Goal: Information Seeking & Learning: Learn about a topic

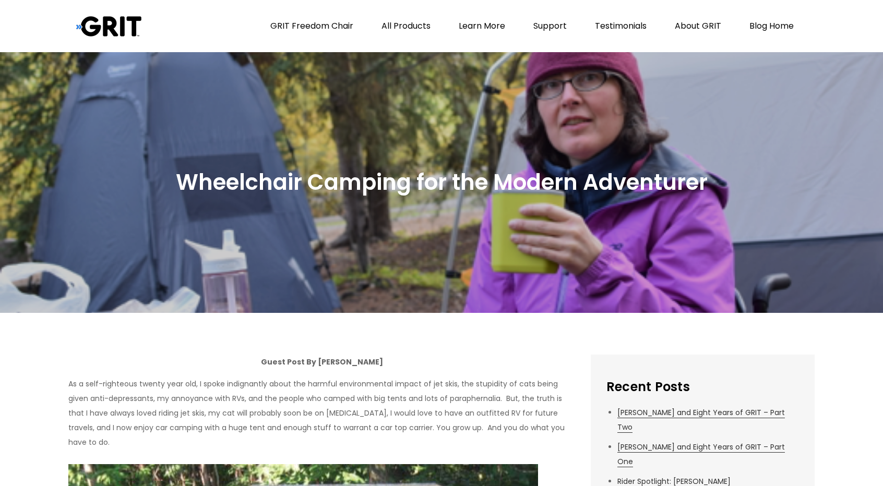
drag, startPoint x: 876, startPoint y: 1, endPoint x: 46, endPoint y: 21, distance: 830.8
click at [46, 21] on header "GRIT Blog and Knowledge Base Move Beyond Life’s Limits GRIT Freedom Chair All P…" at bounding box center [441, 26] width 883 height 52
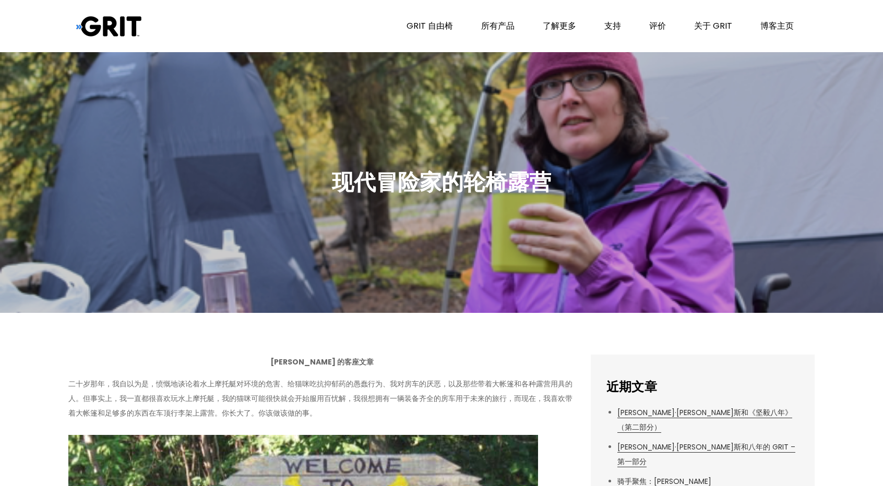
click at [817, 34] on header "GRIT 博客和知识库 超越生命的极限 GRIT 自由椅 所有产品 了解更多 支持 评价 关于 GRIT 博客主页" at bounding box center [441, 26] width 883 height 52
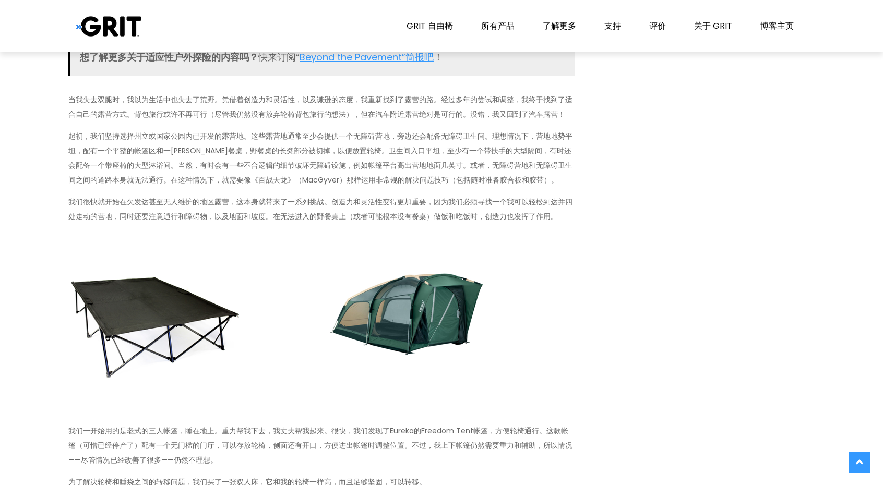
scroll to position [730, 0]
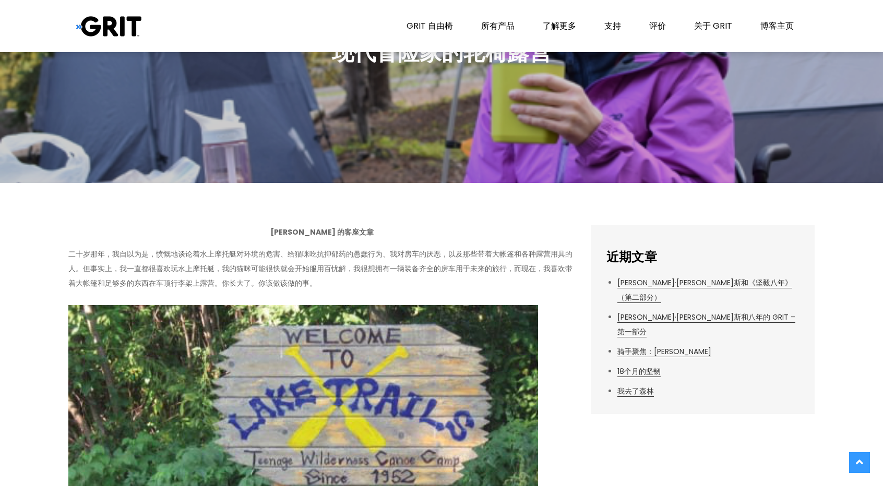
scroll to position [0, 0]
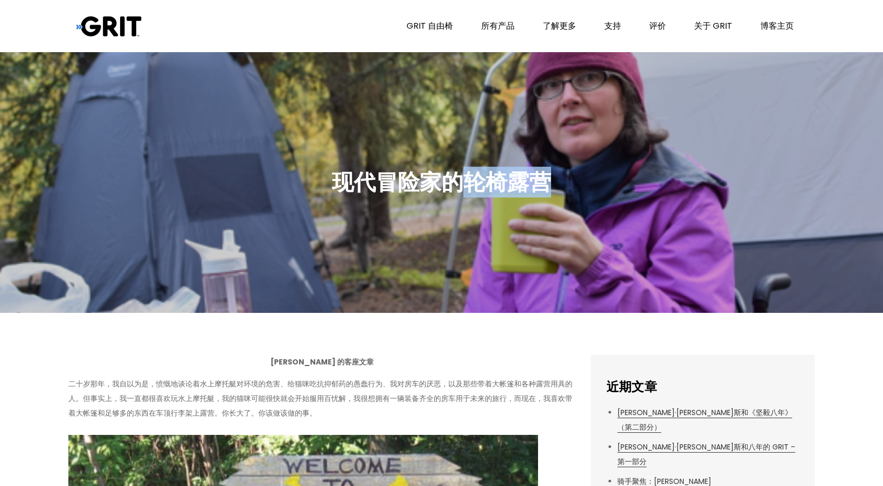
drag, startPoint x: 466, startPoint y: 183, endPoint x: 563, endPoint y: 181, distance: 97.1
click at [563, 181] on div "现代冒险家的轮椅露营" at bounding box center [441, 182] width 746 height 45
drag, startPoint x: 736, startPoint y: 143, endPoint x: 890, endPoint y: 60, distance: 175.5
click at [737, 143] on div at bounding box center [441, 182] width 883 height 261
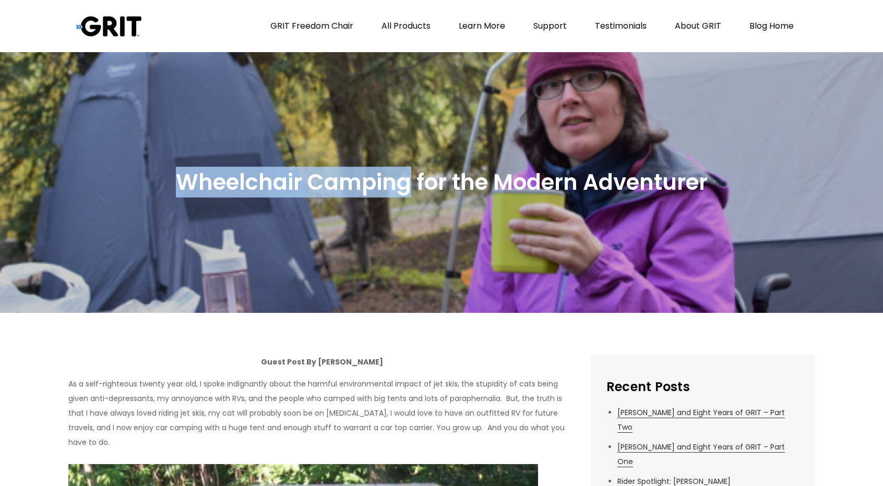
drag, startPoint x: 171, startPoint y: 179, endPoint x: 401, endPoint y: 184, distance: 230.1
click at [408, 185] on div "Wheelchair Camping for the Modern Adventurer" at bounding box center [441, 182] width 746 height 45
copy h2 "Wheelchair Camping"
